Goal: Task Accomplishment & Management: Manage account settings

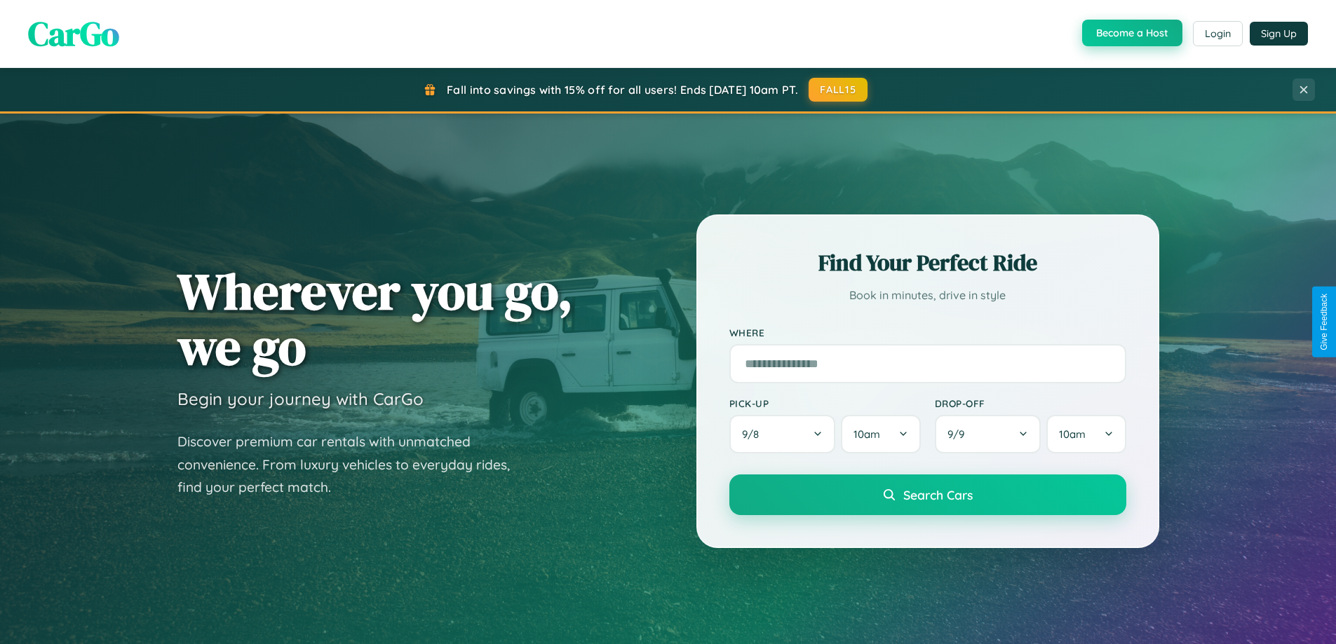
click at [1130, 33] on button "Become a Host" at bounding box center [1132, 33] width 100 height 27
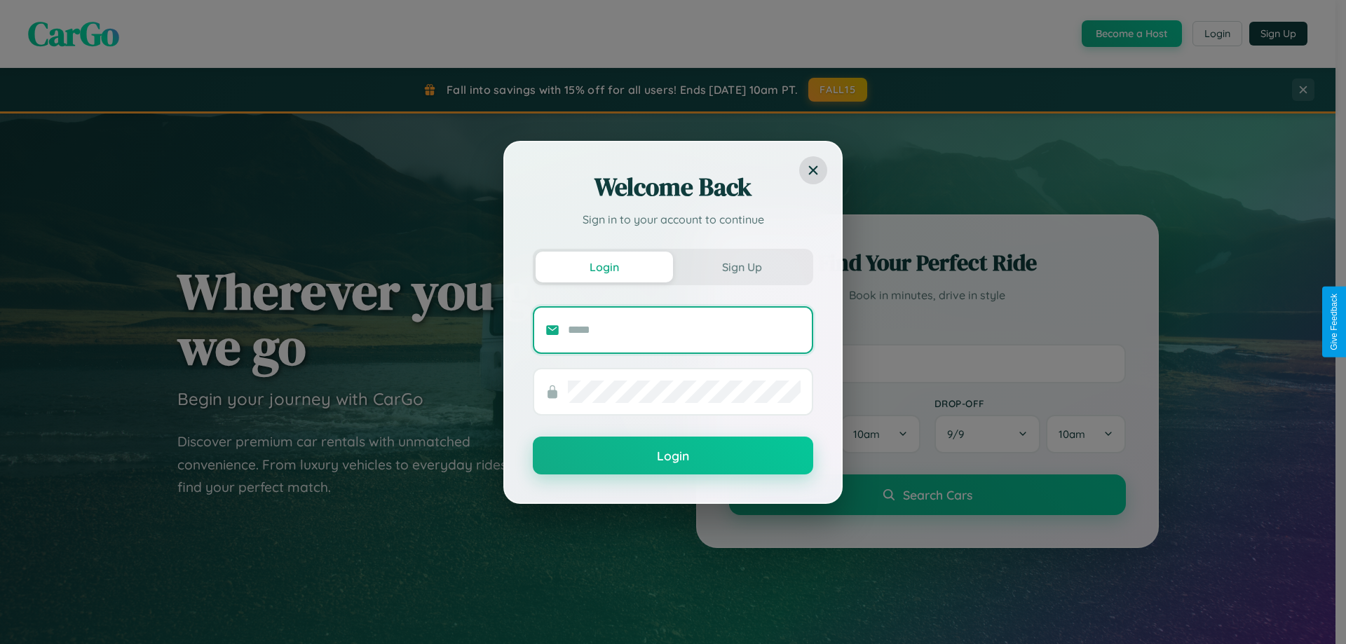
click at [684, 330] on input "text" at bounding box center [684, 330] width 233 height 22
type input "**********"
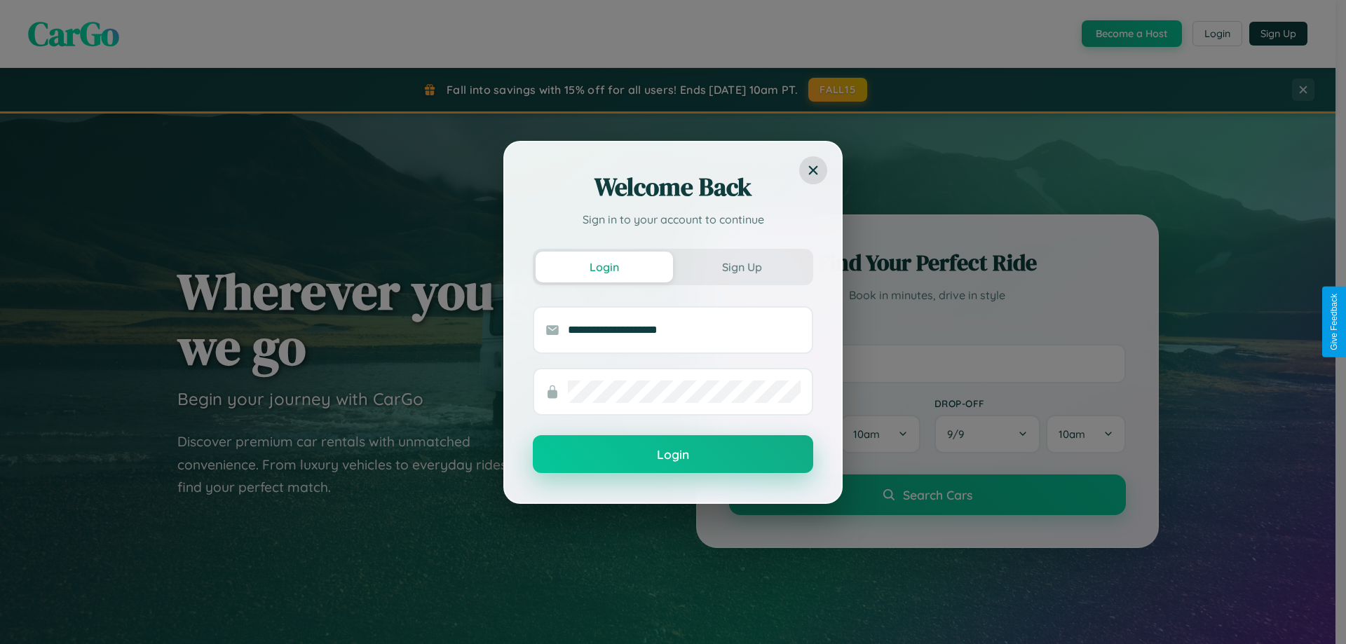
click at [673, 455] on button "Login" at bounding box center [673, 454] width 280 height 38
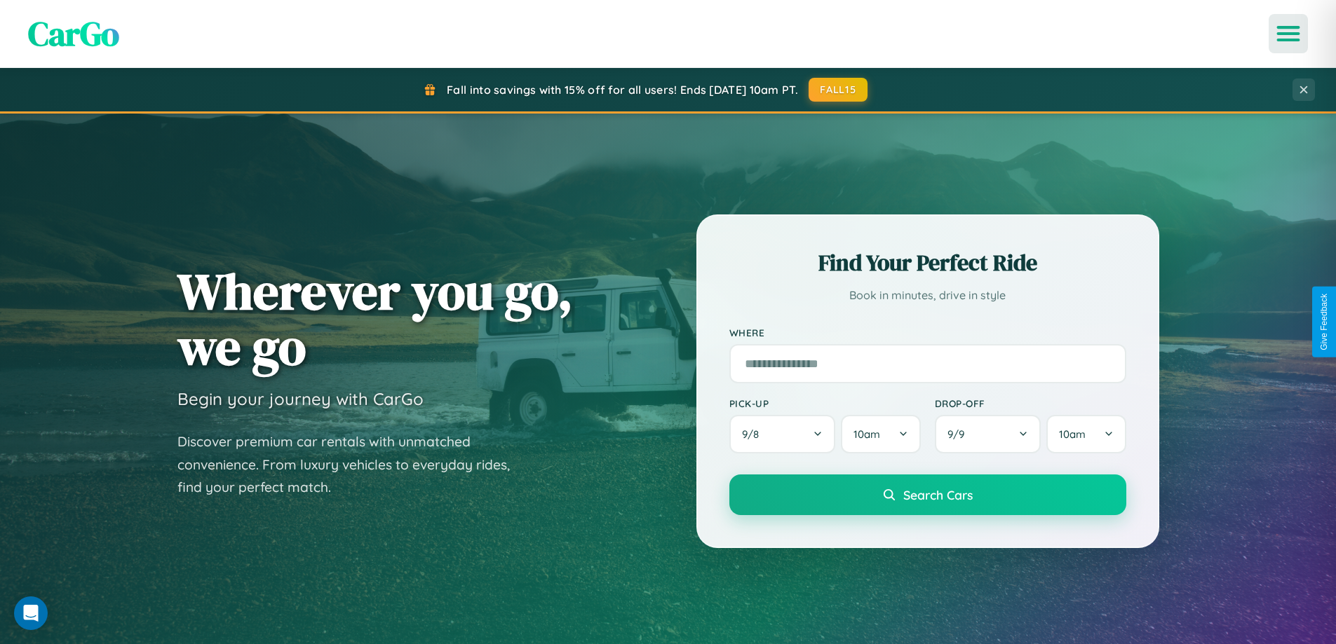
click at [1288, 34] on icon "Open menu" at bounding box center [1288, 33] width 20 height 13
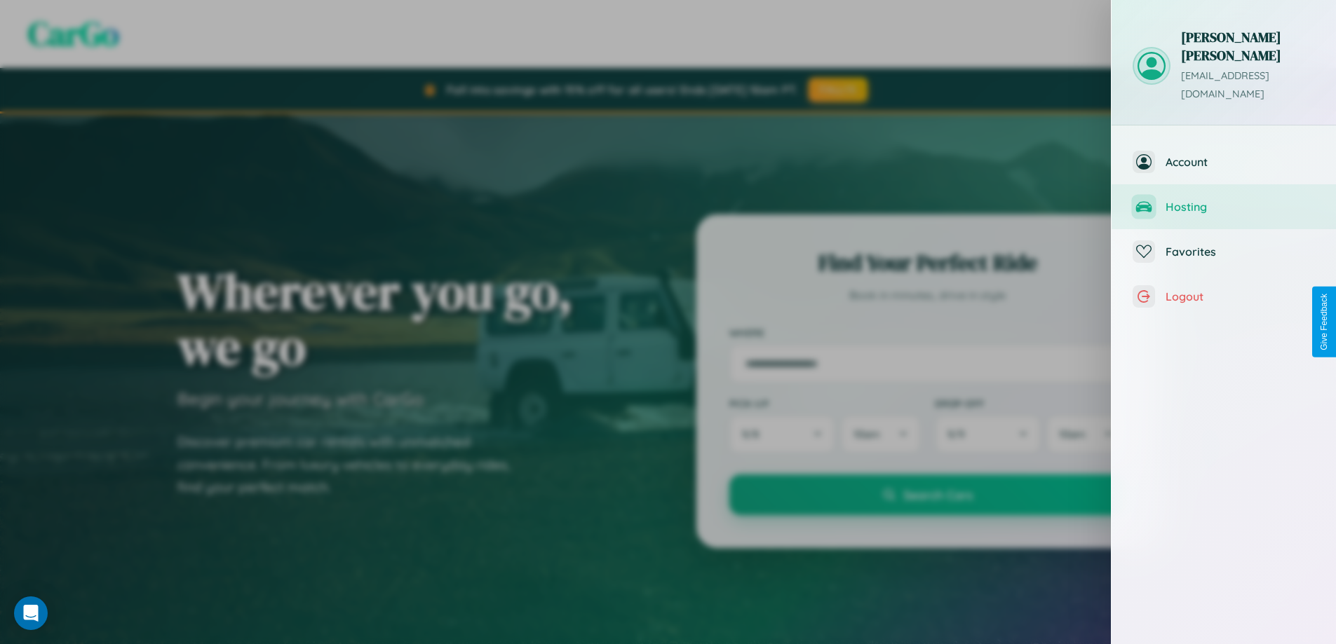
click at [1223, 200] on span "Hosting" at bounding box center [1239, 207] width 149 height 14
